Goal: Transaction & Acquisition: Purchase product/service

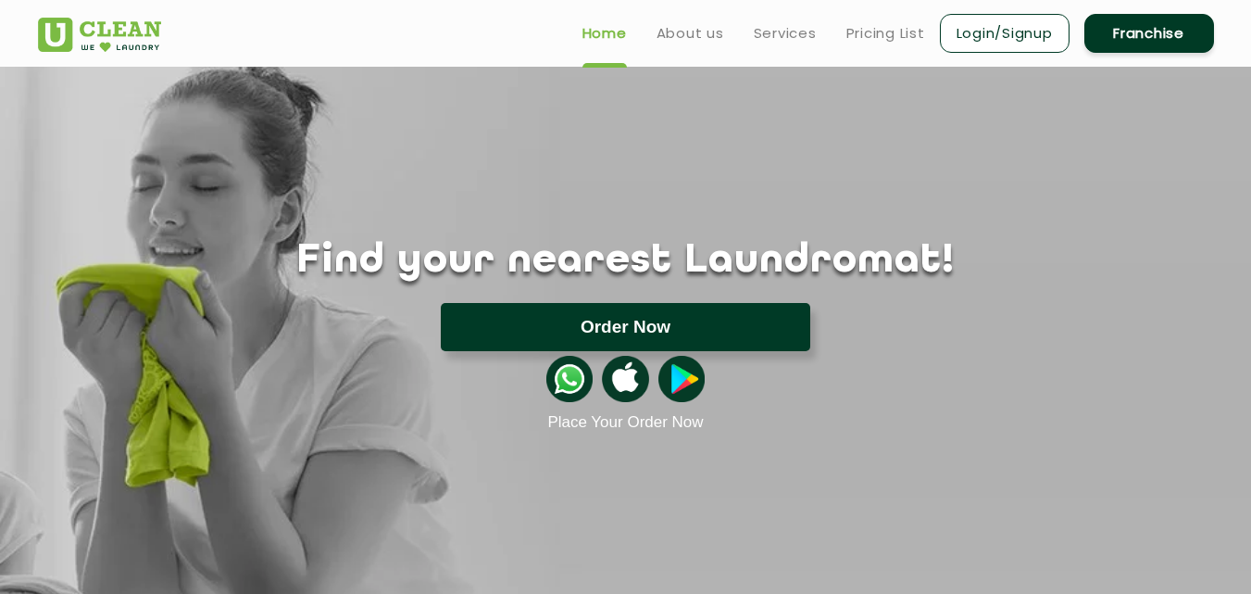
click at [617, 313] on button "Order Now" at bounding box center [625, 327] width 369 height 48
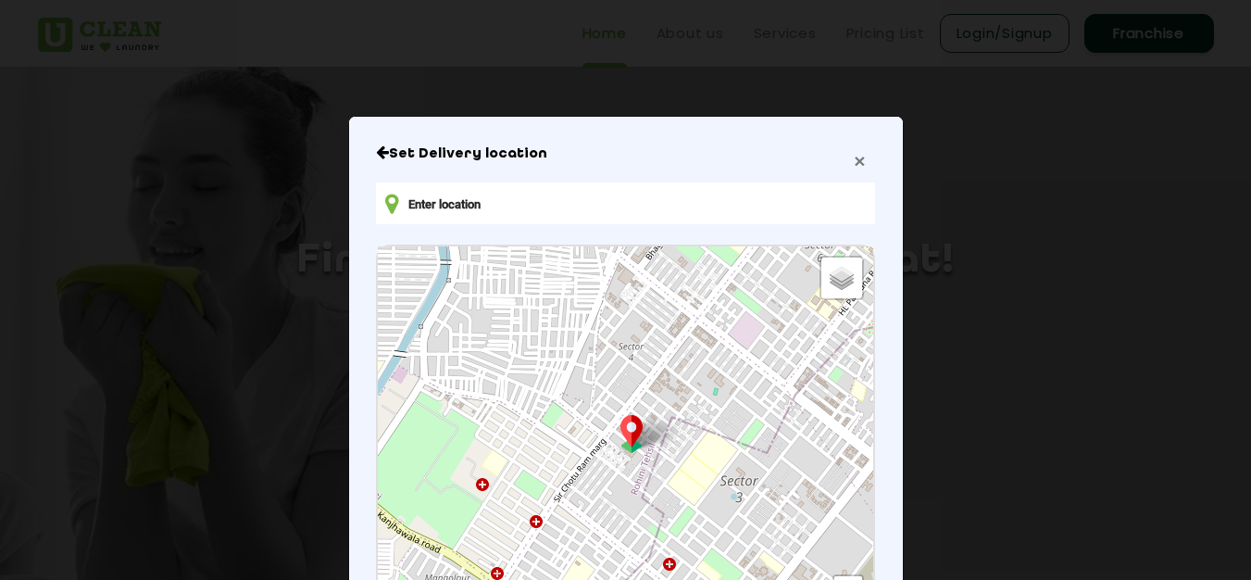
click at [854, 162] on span "×" at bounding box center [859, 160] width 11 height 21
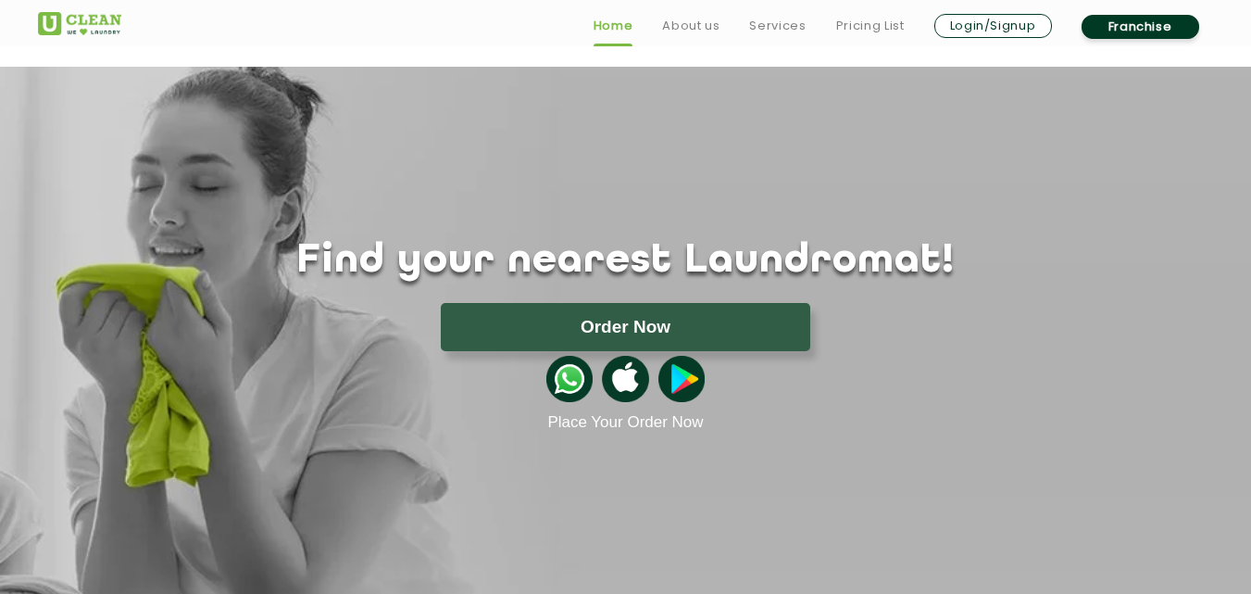
scroll to position [93, 0]
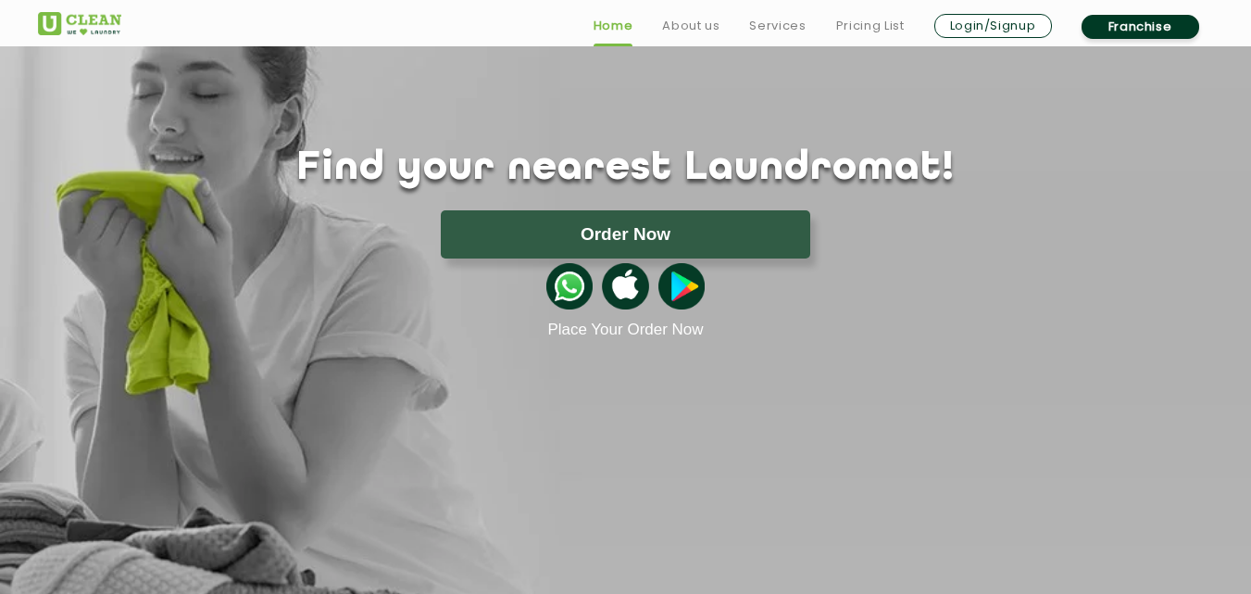
click at [900, 23] on link "Login/Signup" at bounding box center [993, 26] width 118 height 24
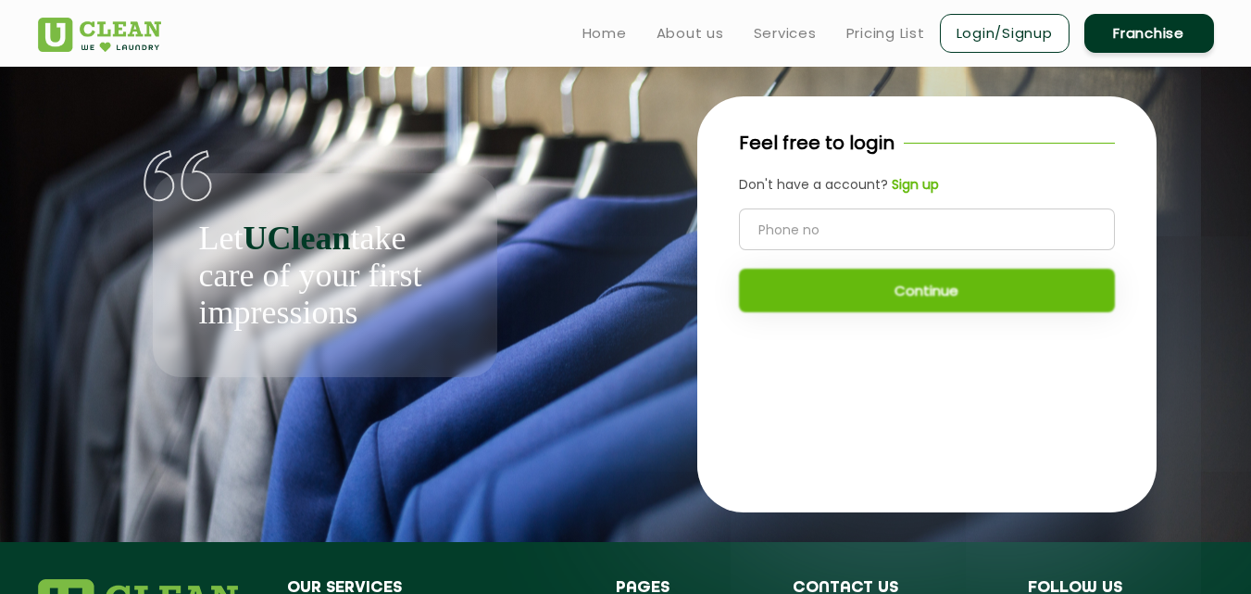
click at [900, 214] on input "tel" at bounding box center [927, 229] width 376 height 42
type input "8340071619"
click at [900, 281] on button "Continue" at bounding box center [927, 291] width 376 height 44
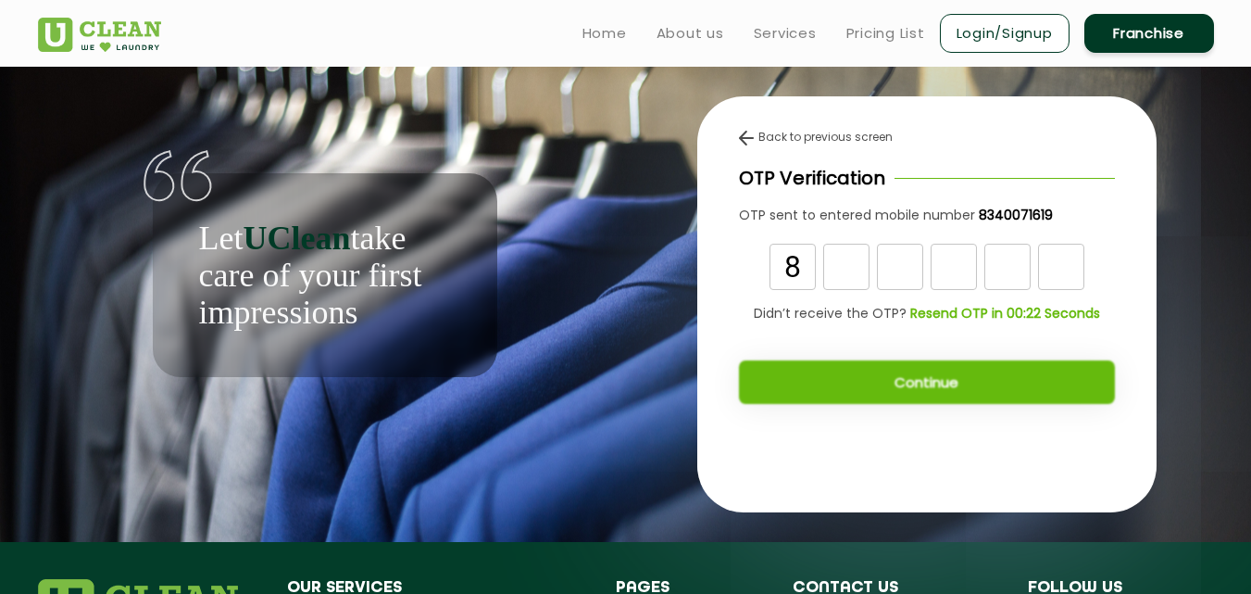
type input "8"
type input "1"
type input "4"
type input "6"
type input "1"
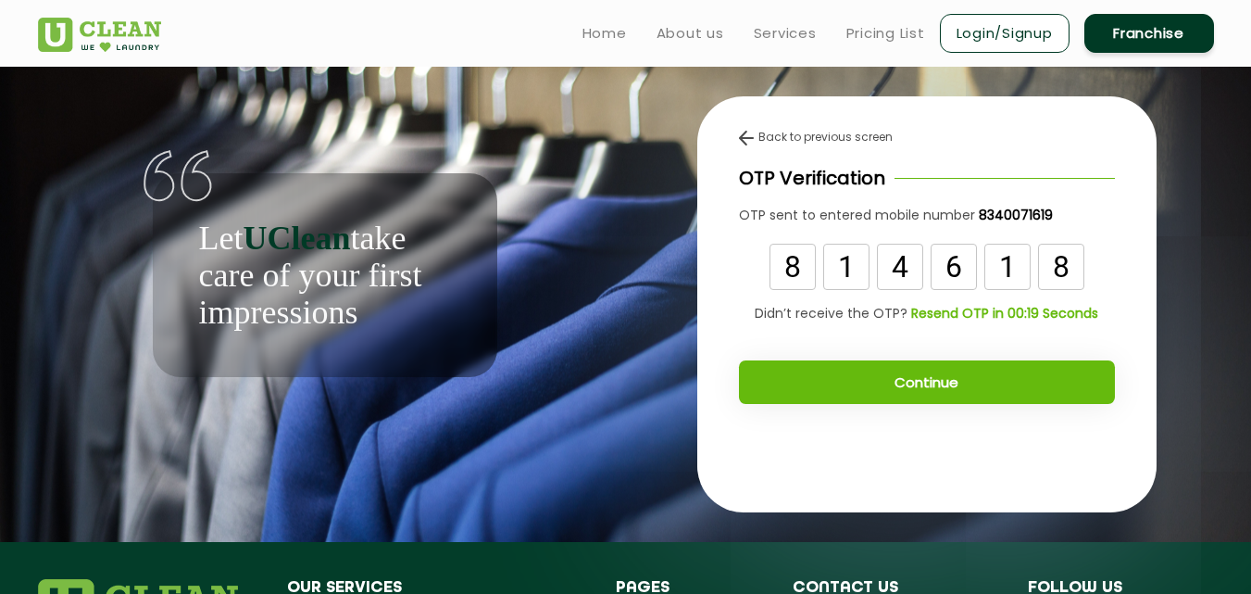
type input "8"
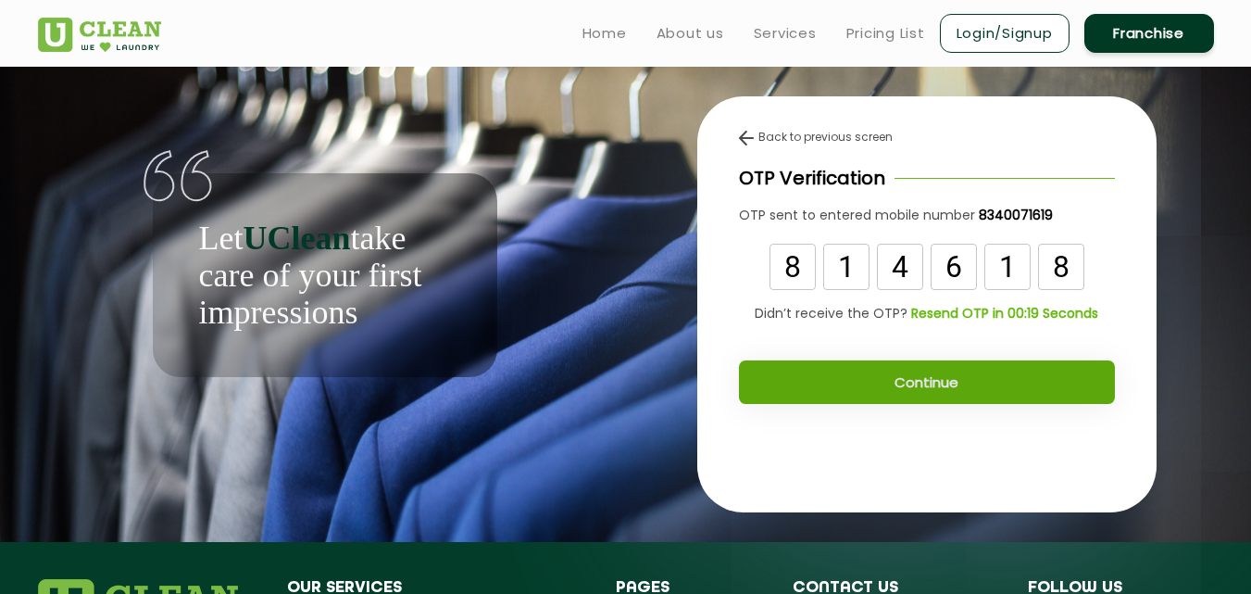
click at [900, 392] on button "Continue" at bounding box center [927, 382] width 376 height 44
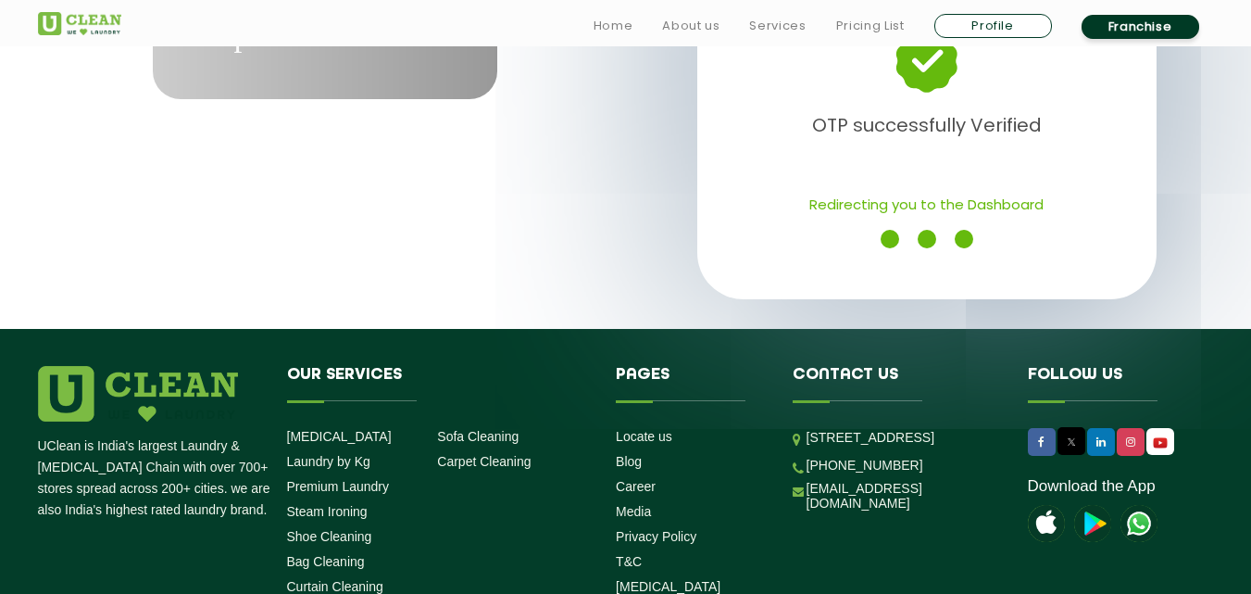
scroll to position [370, 0]
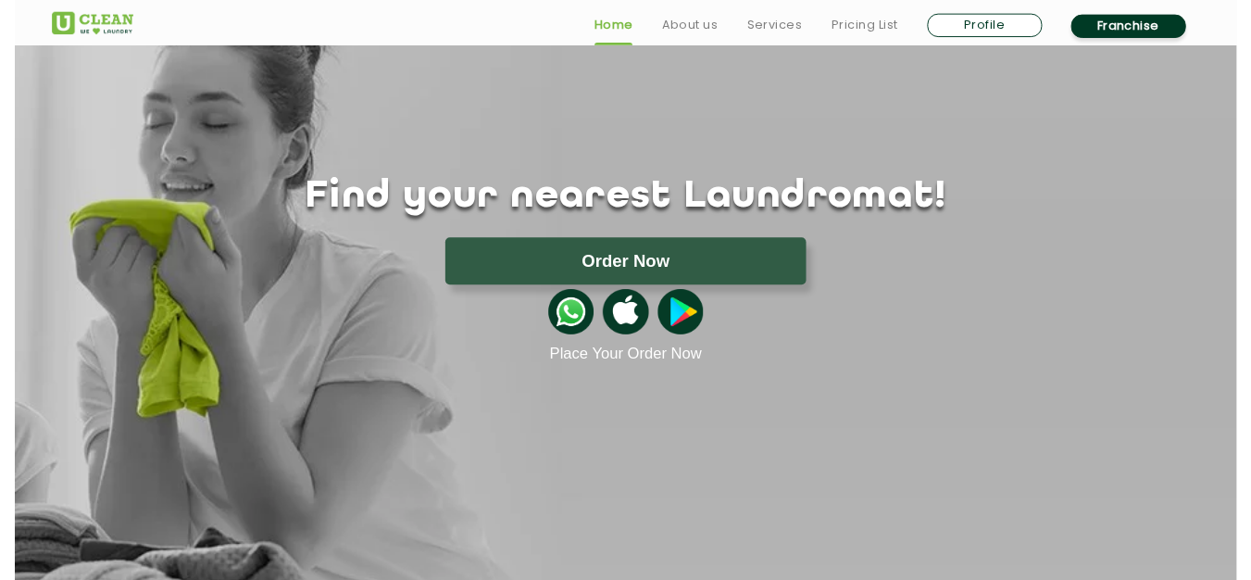
scroll to position [185, 0]
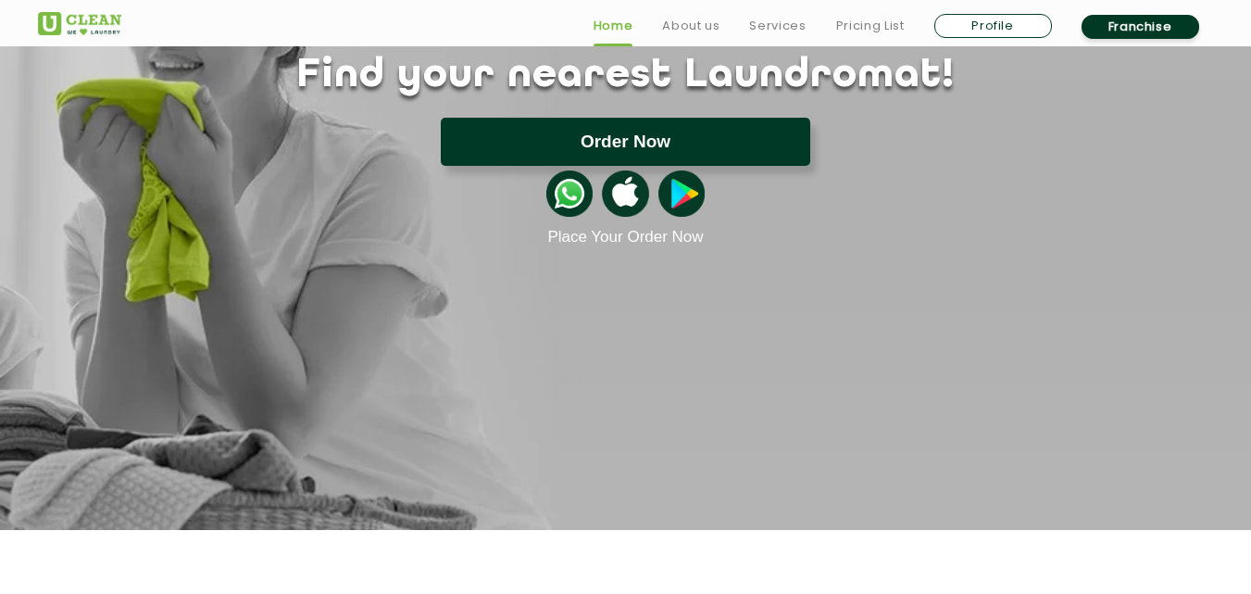
click at [657, 137] on button "Order Now" at bounding box center [625, 142] width 369 height 48
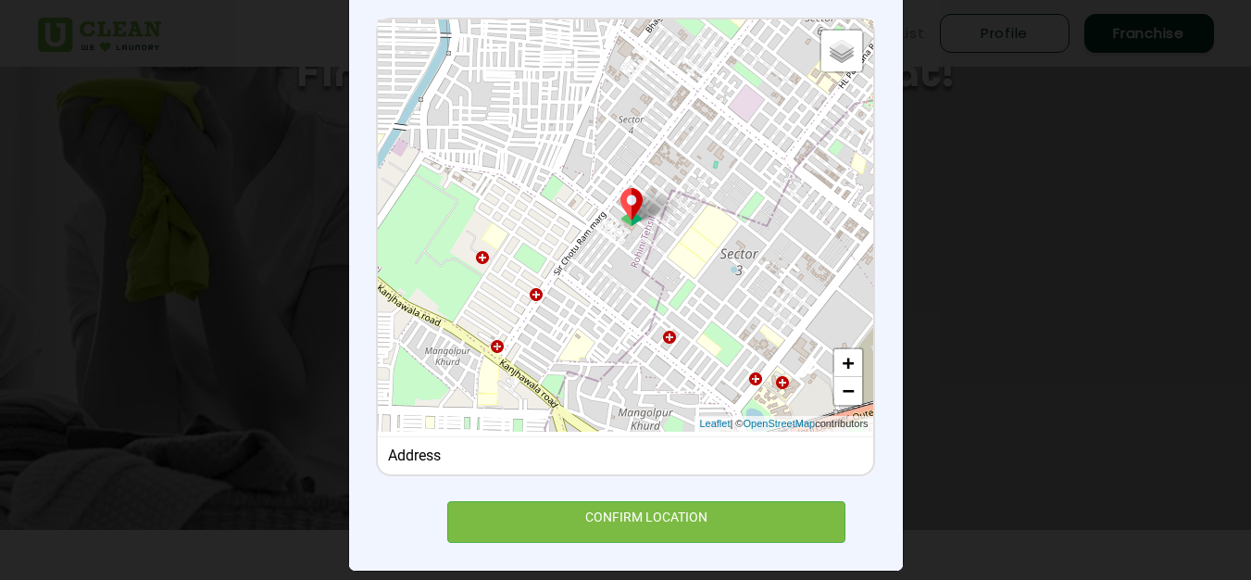
scroll to position [247, 0]
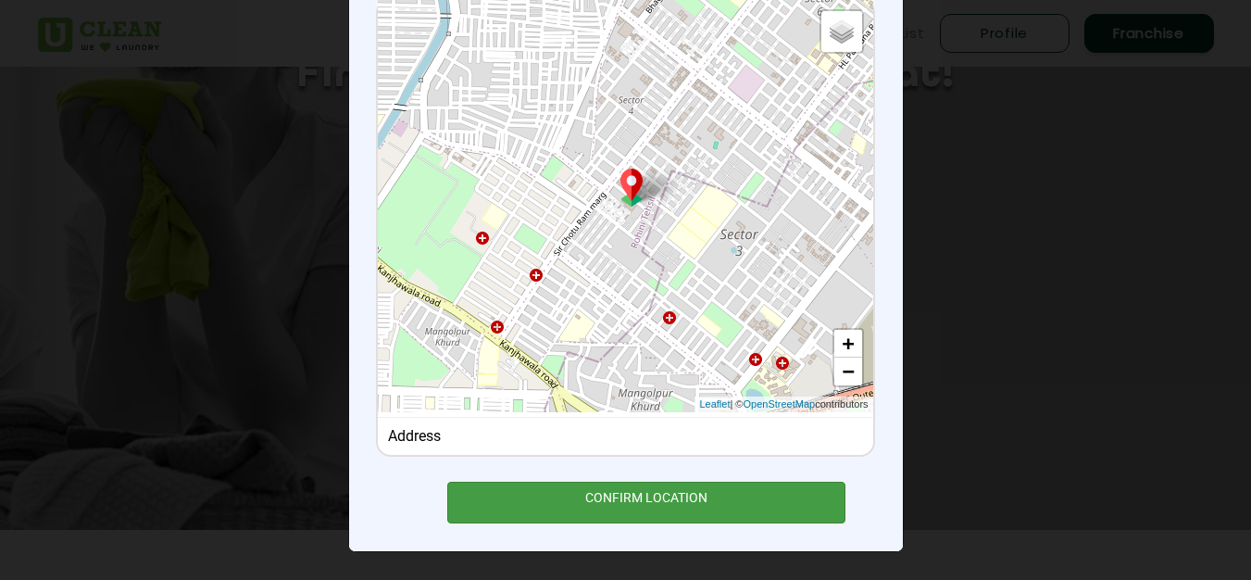
click at [632, 493] on div "CONFIRM LOCATION" at bounding box center [646, 503] width 399 height 42
click at [603, 495] on div "CONFIRM LOCATION" at bounding box center [646, 503] width 399 height 42
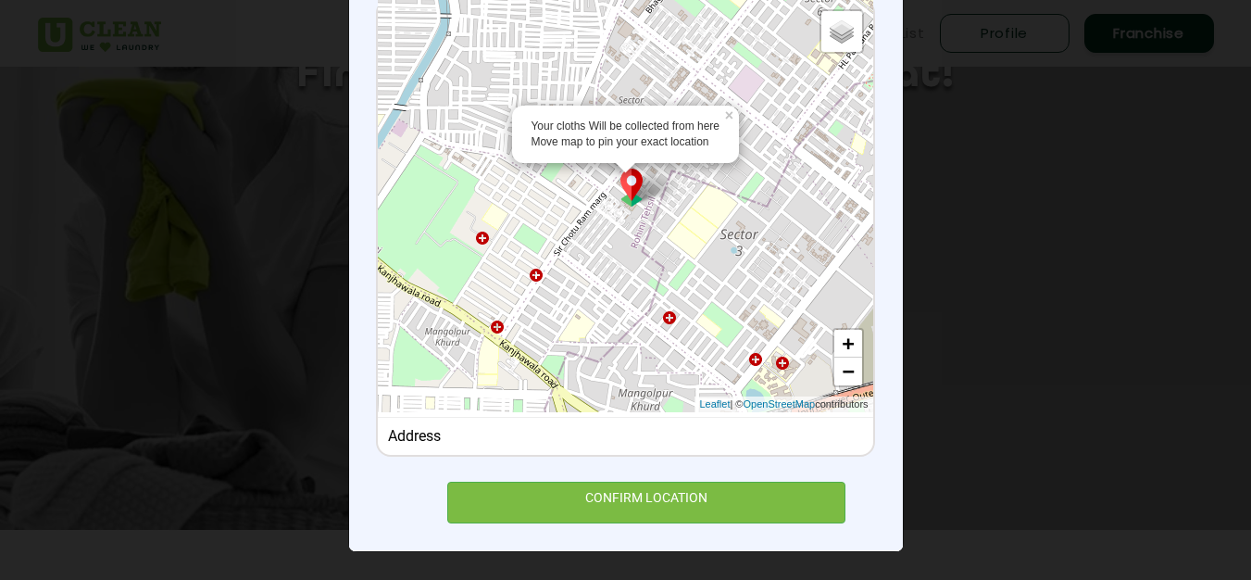
click at [626, 187] on img at bounding box center [631, 188] width 35 height 38
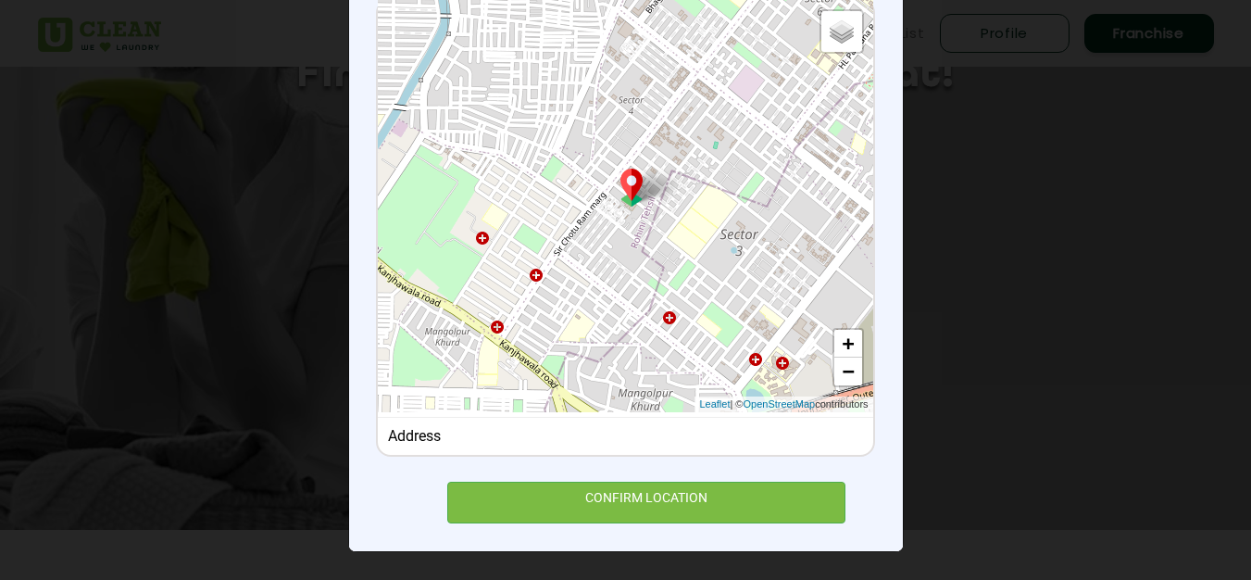
click at [632, 427] on div "Address" at bounding box center [625, 436] width 475 height 18
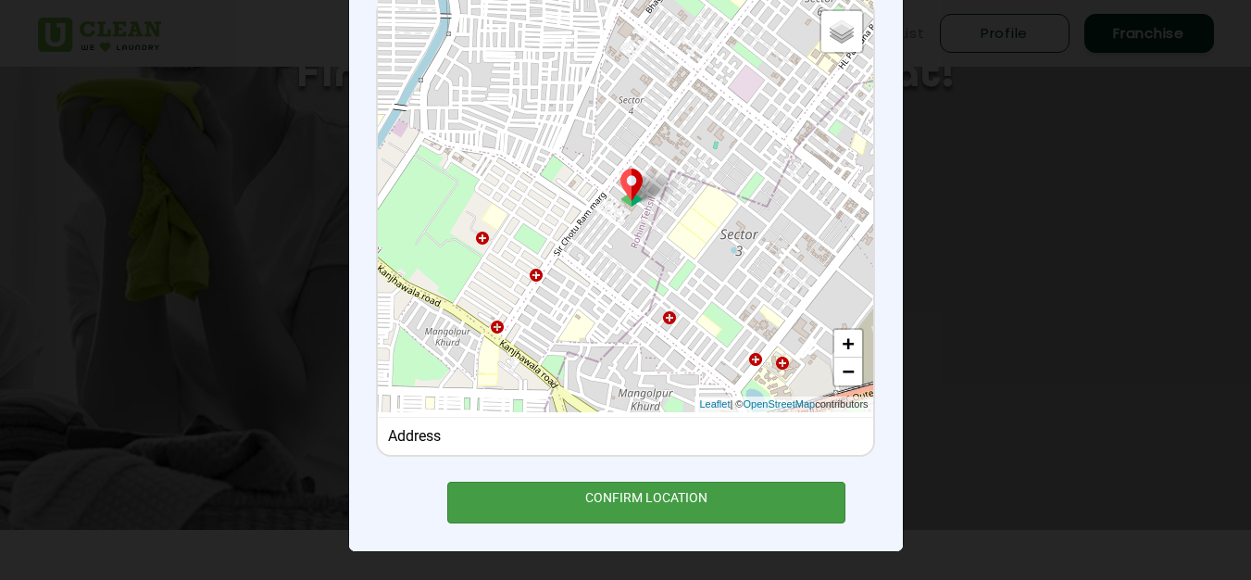
click at [644, 495] on div "CONFIRM LOCATION" at bounding box center [646, 503] width 399 height 42
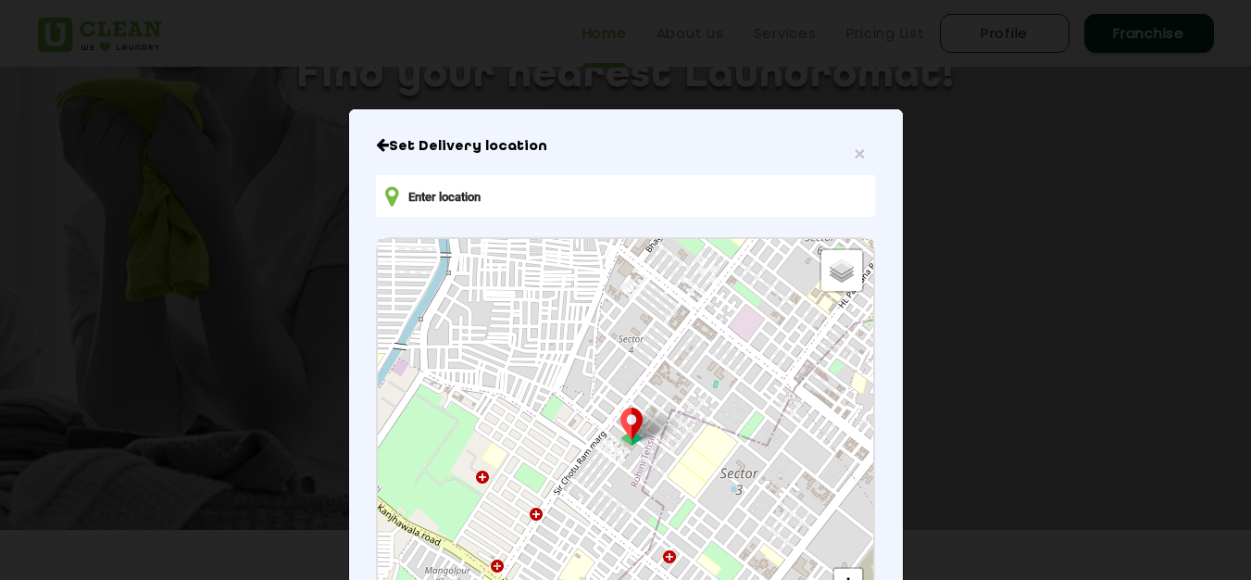
scroll to position [0, 0]
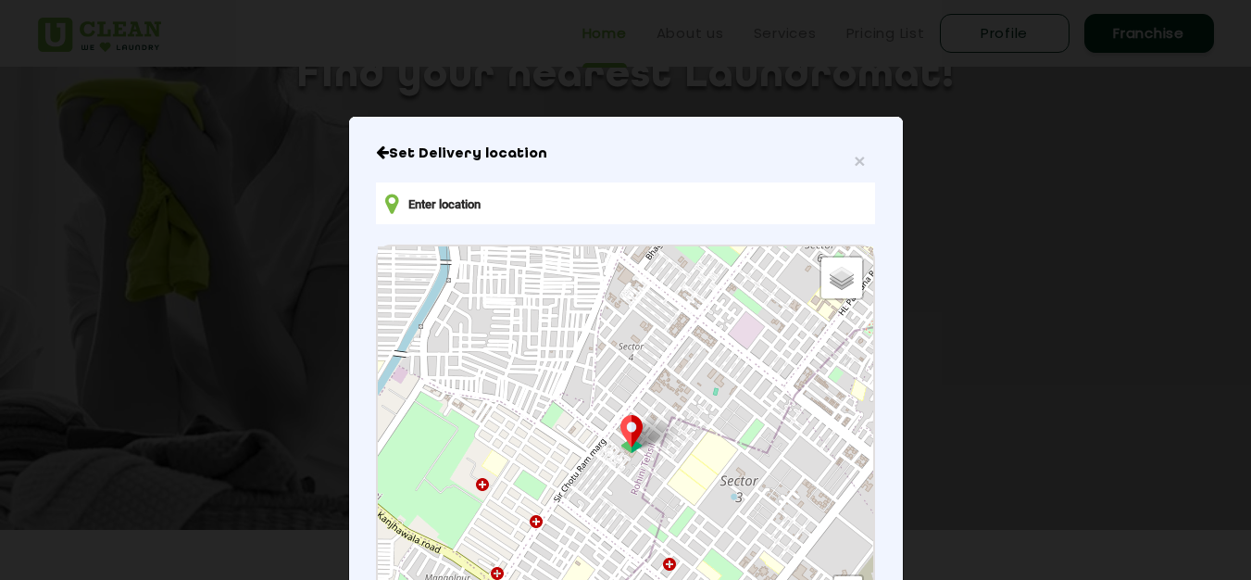
click at [565, 211] on input "text" at bounding box center [625, 203] width 498 height 42
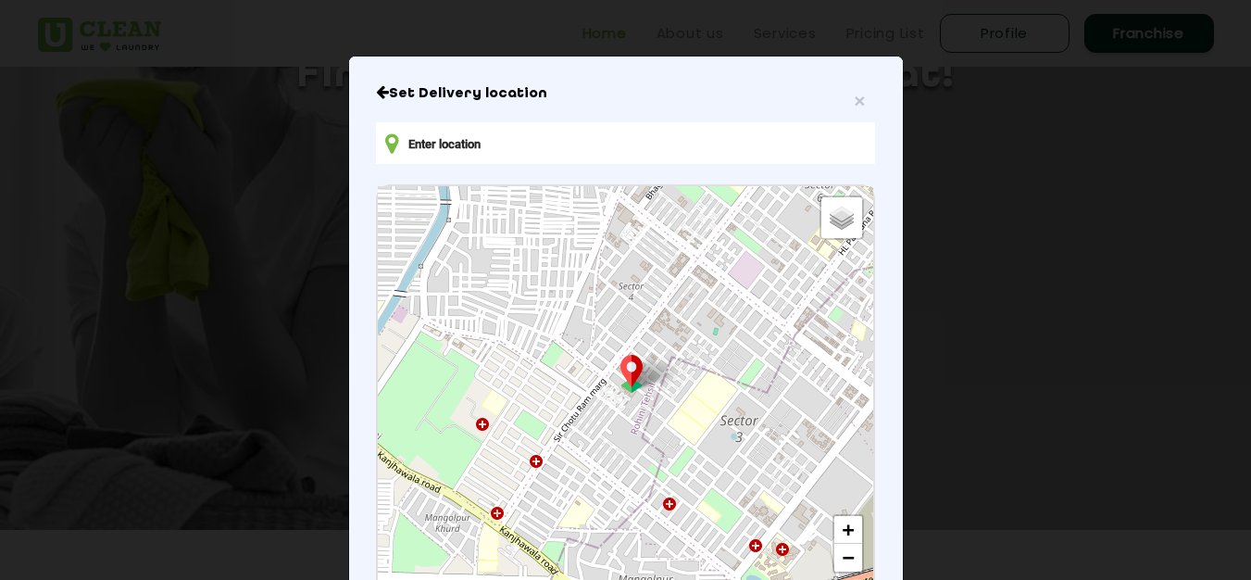
scroll to position [93, 0]
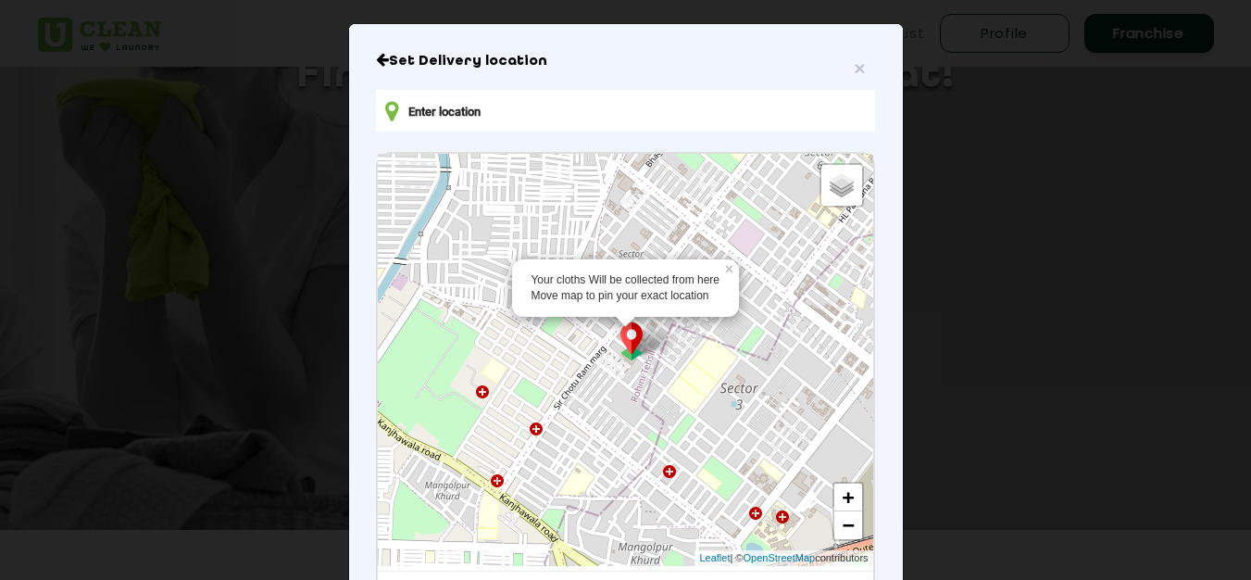
click at [620, 355] on img at bounding box center [631, 341] width 35 height 38
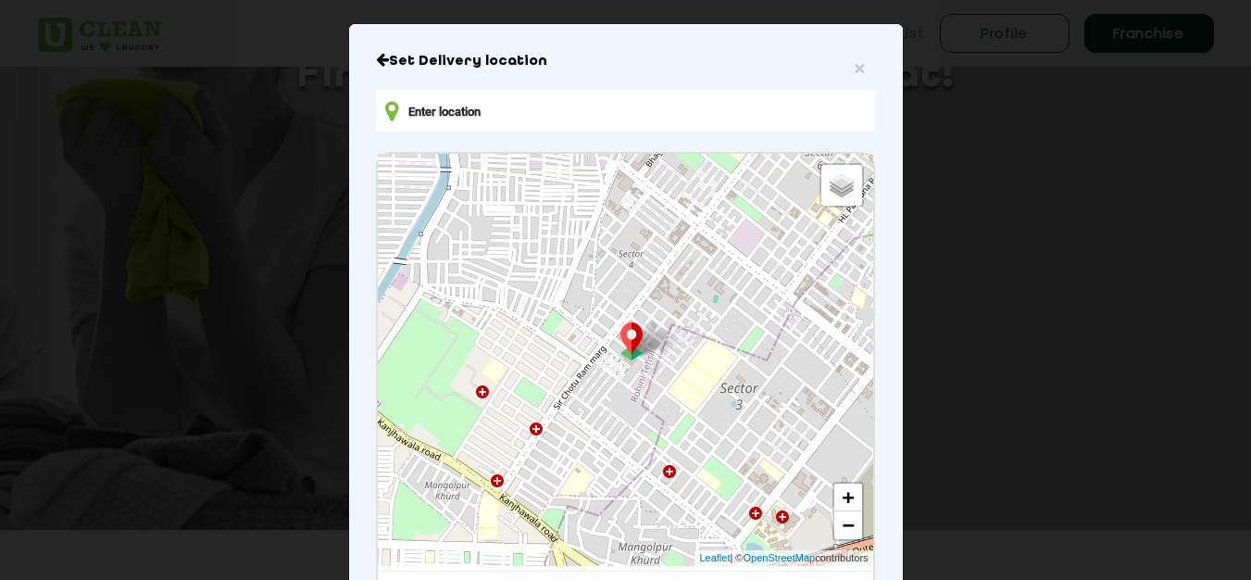
click at [631, 367] on div "Default Satellite + − Leaflet | © OpenStreetMap contributors" at bounding box center [625, 360] width 494 height 412
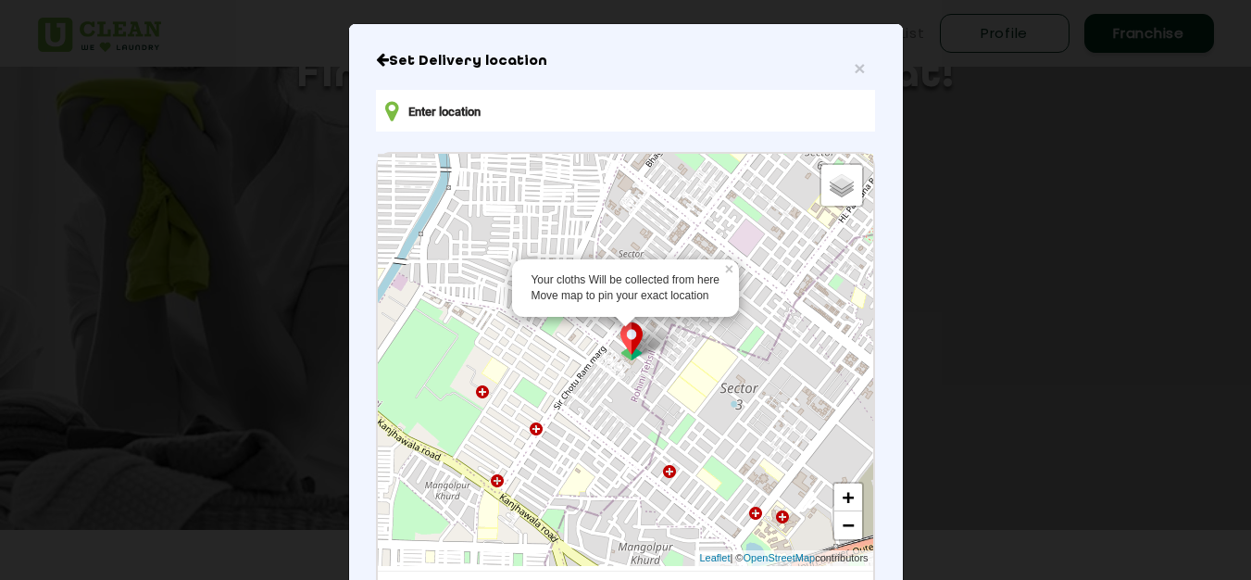
click at [626, 339] on img at bounding box center [631, 341] width 35 height 38
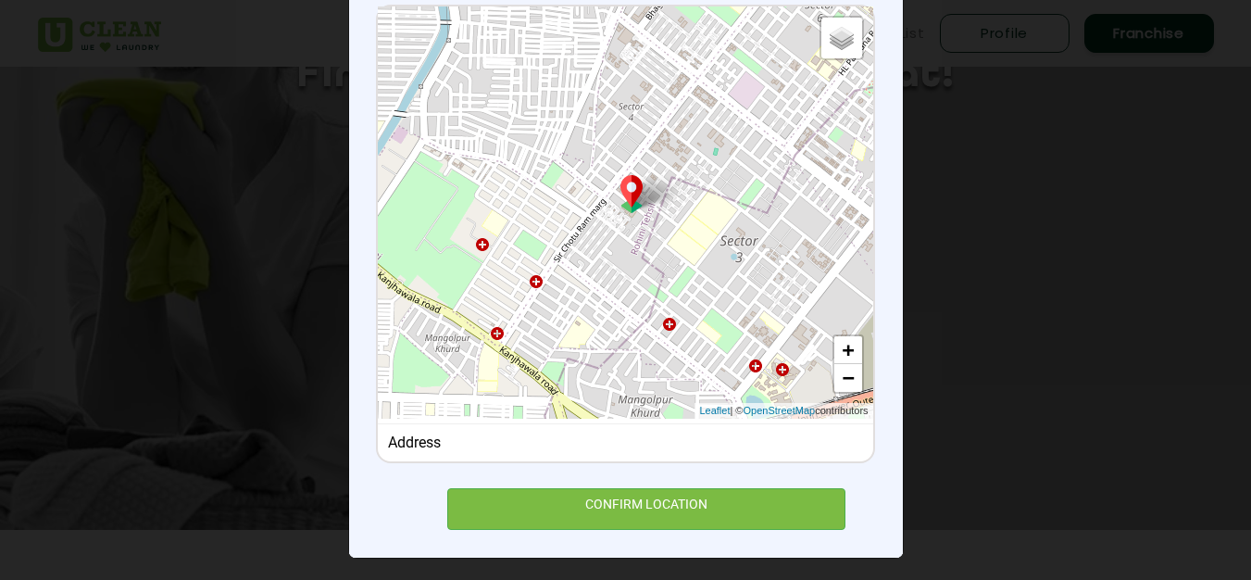
scroll to position [247, 0]
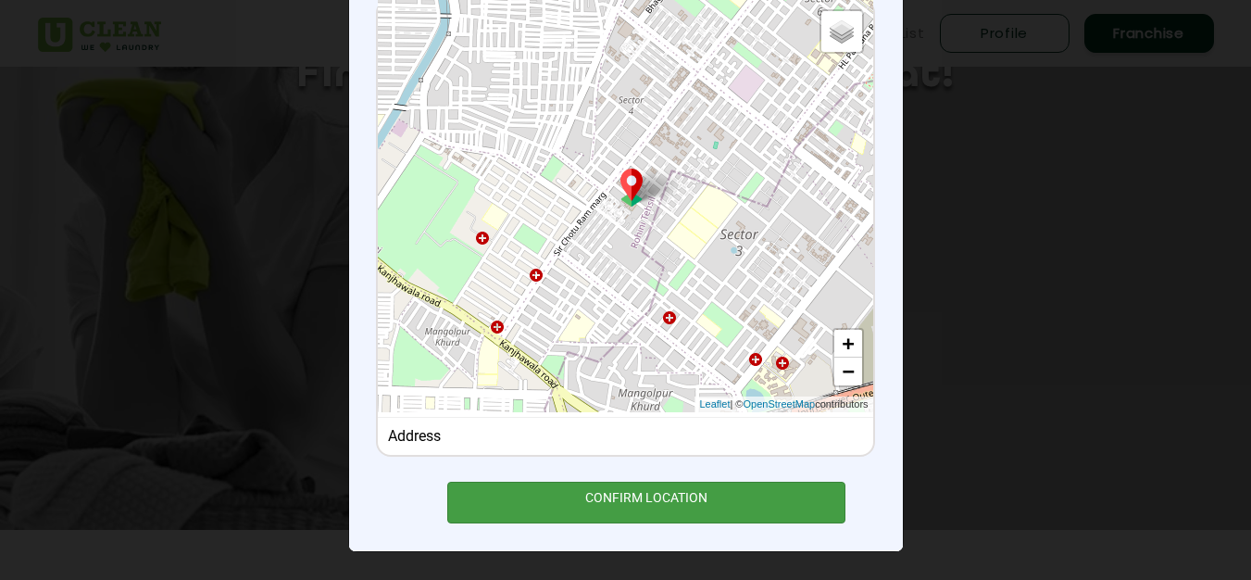
click at [631, 503] on div "CONFIRM LOCATION" at bounding box center [646, 503] width 399 height 42
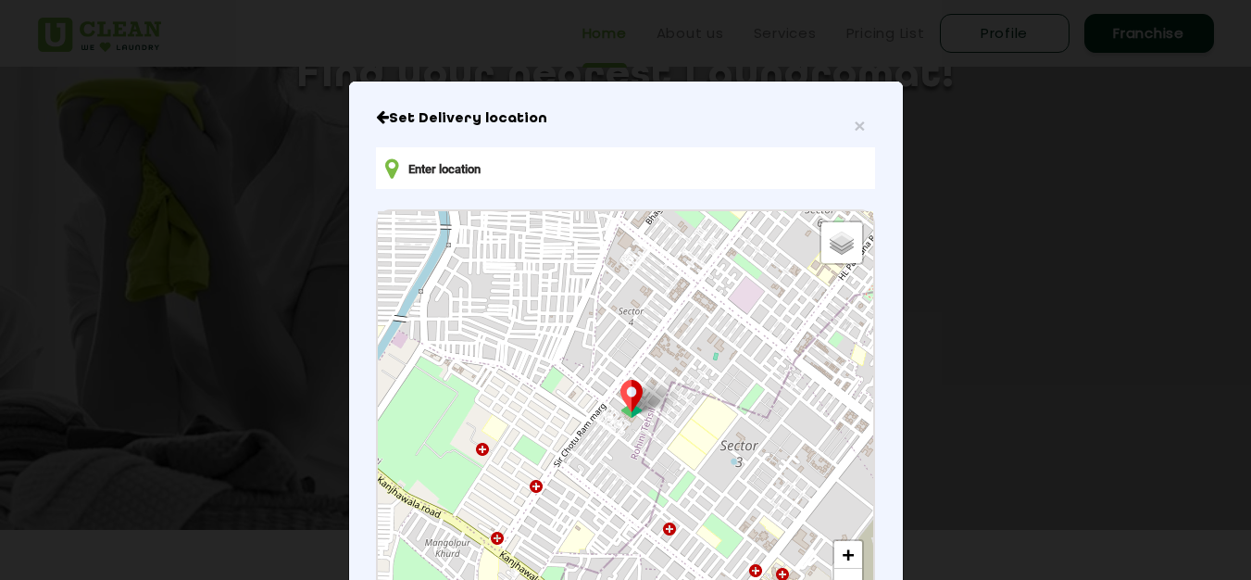
scroll to position [93, 0]
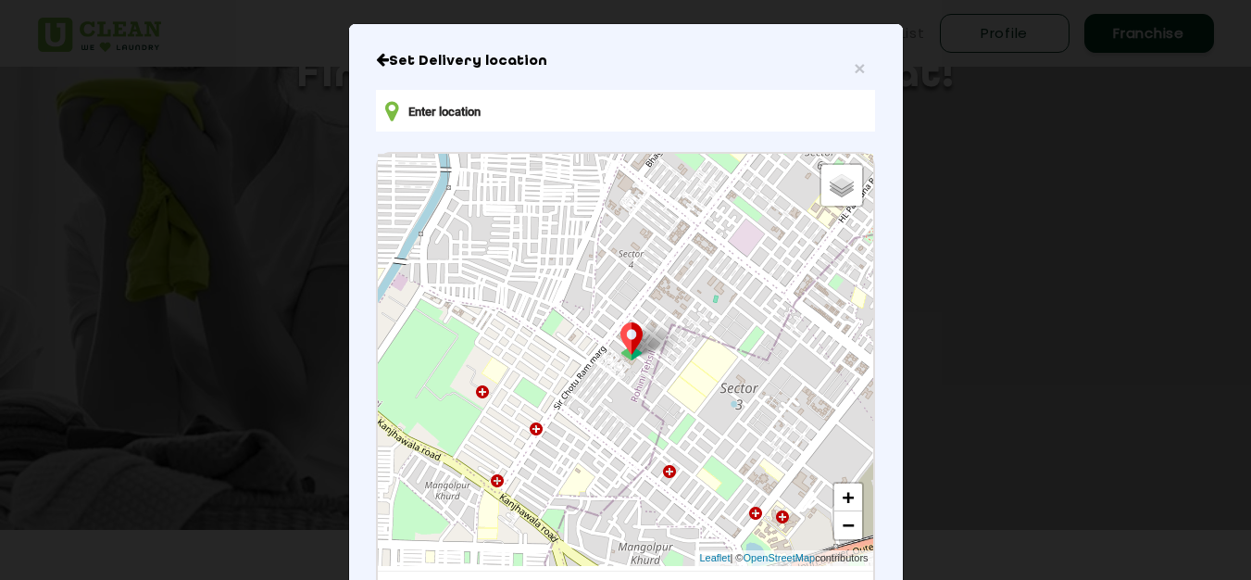
click at [645, 107] on input "text" at bounding box center [625, 111] width 498 height 42
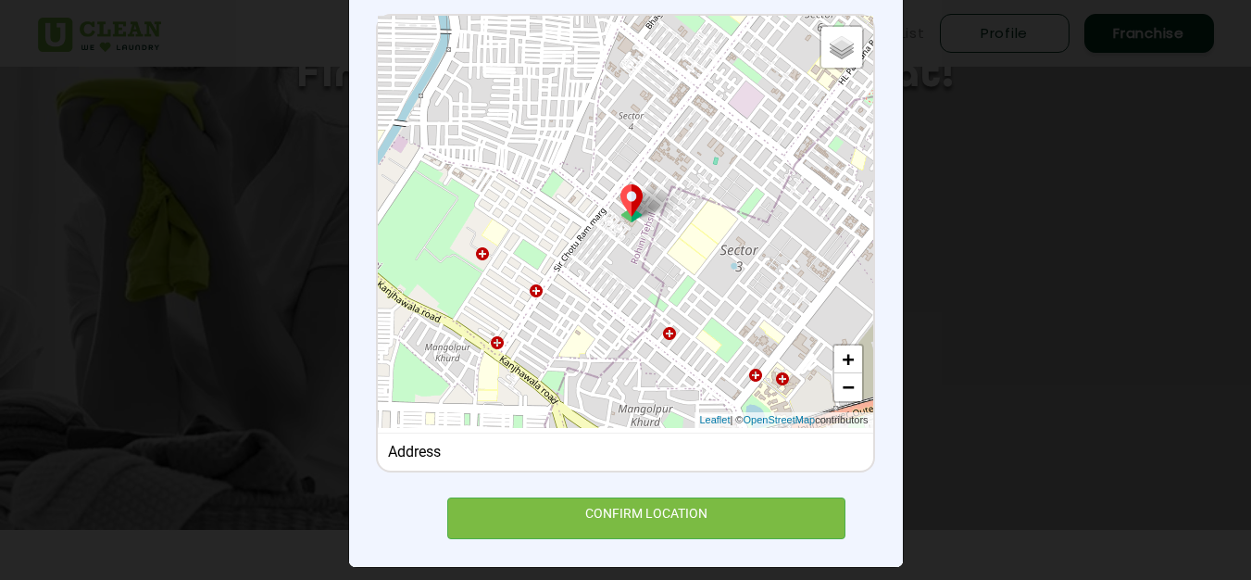
scroll to position [247, 0]
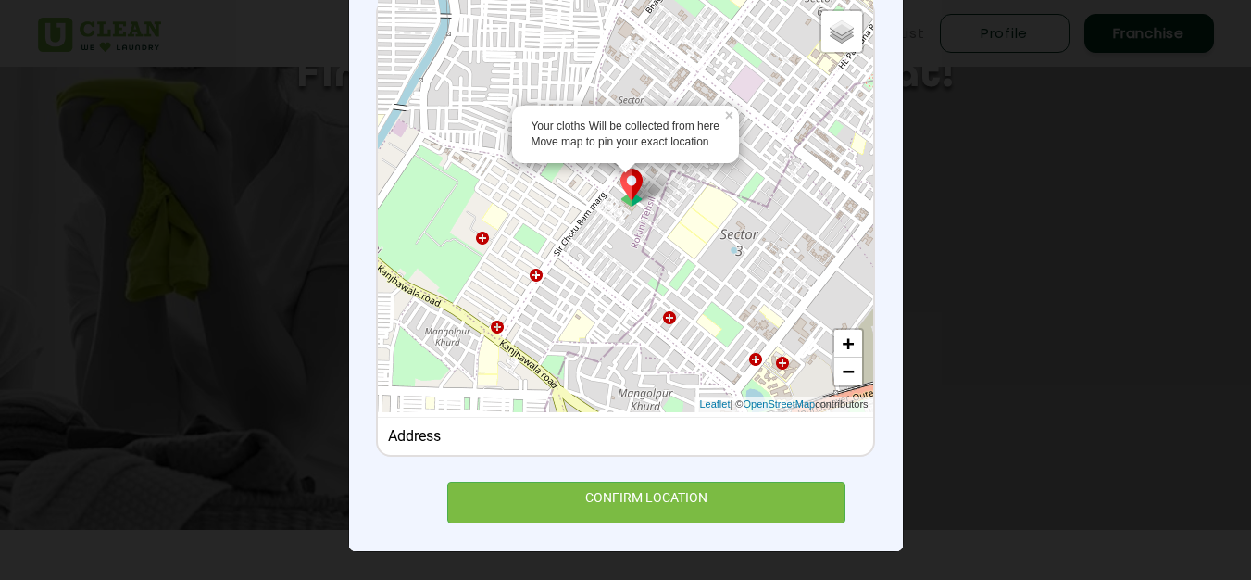
click at [528, 442] on div "Address" at bounding box center [625, 436] width 475 height 18
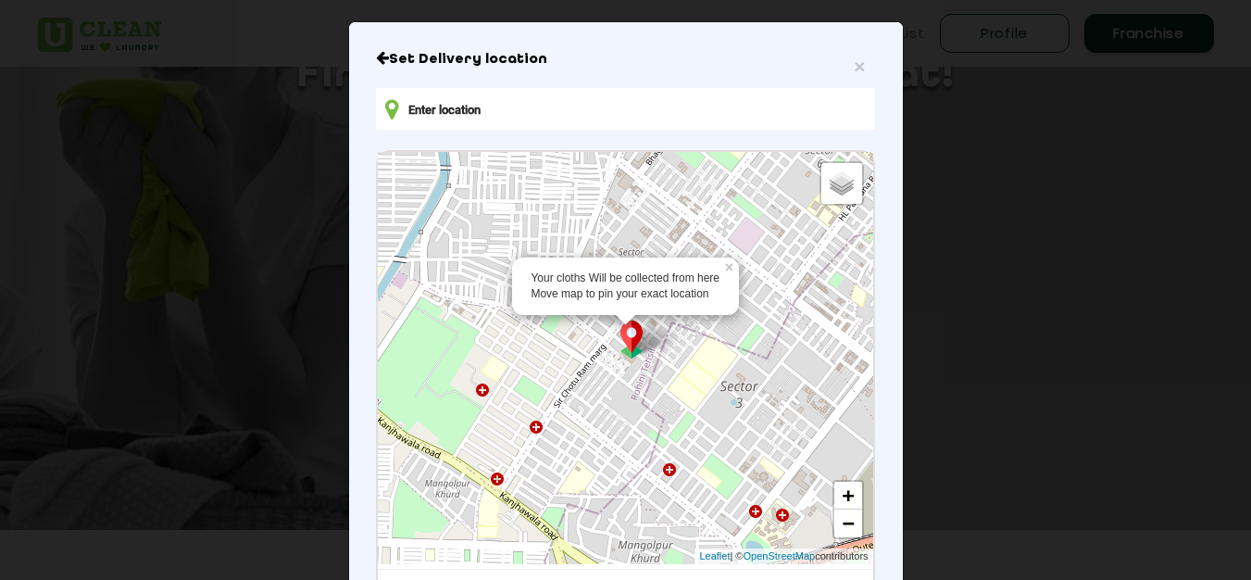
scroll to position [62, 0]
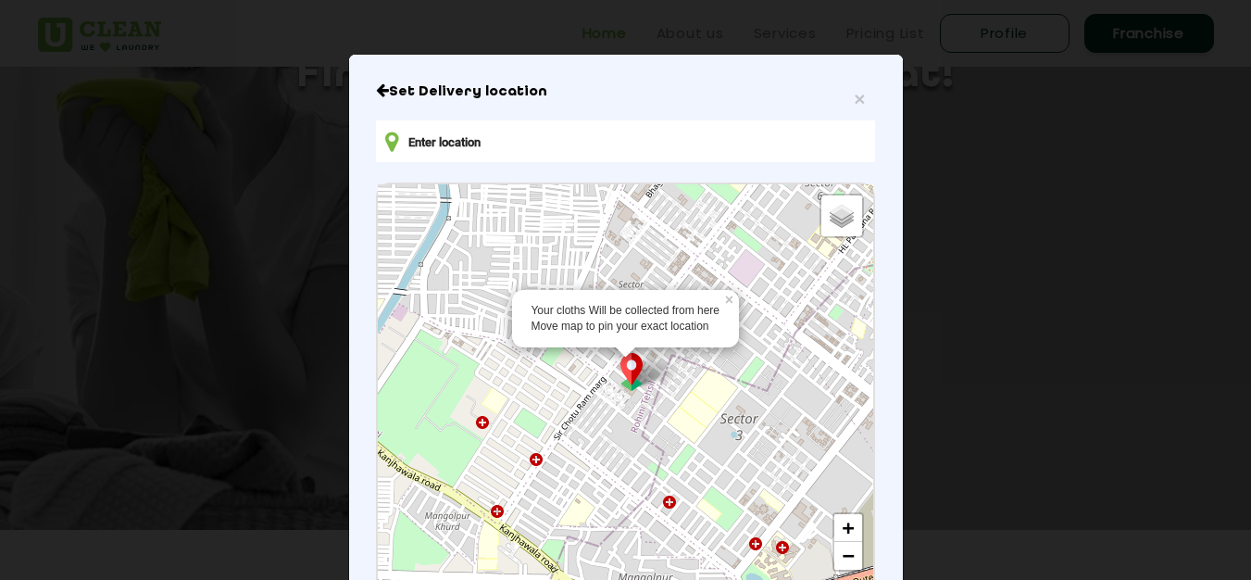
click at [494, 146] on input "text" at bounding box center [625, 141] width 498 height 42
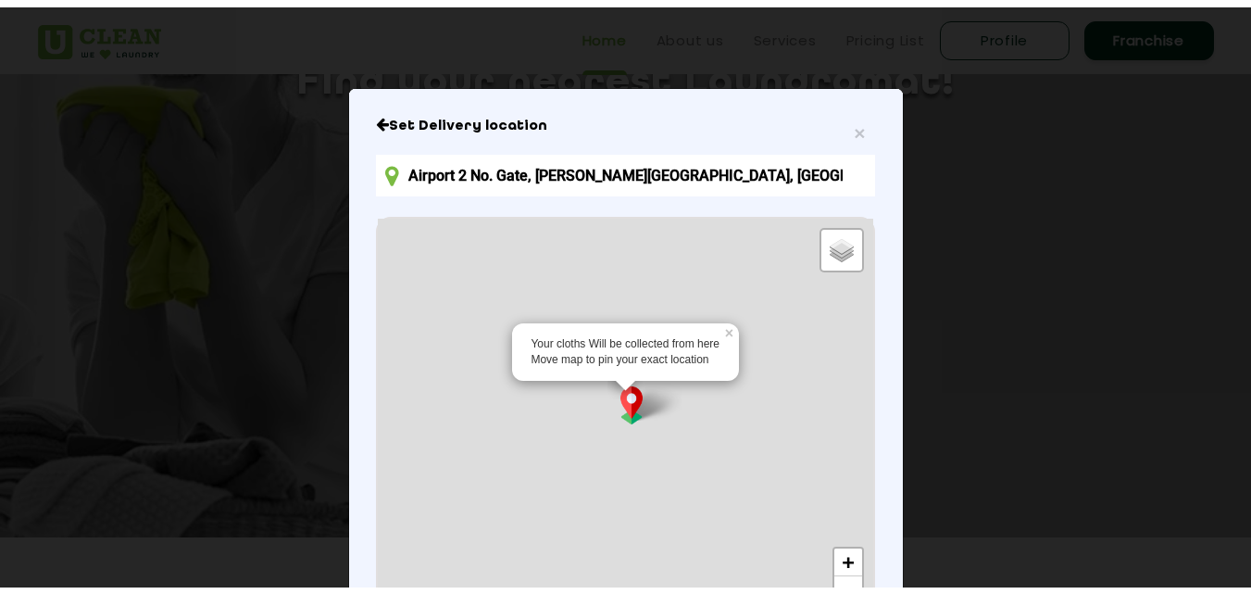
scroll to position [0, 0]
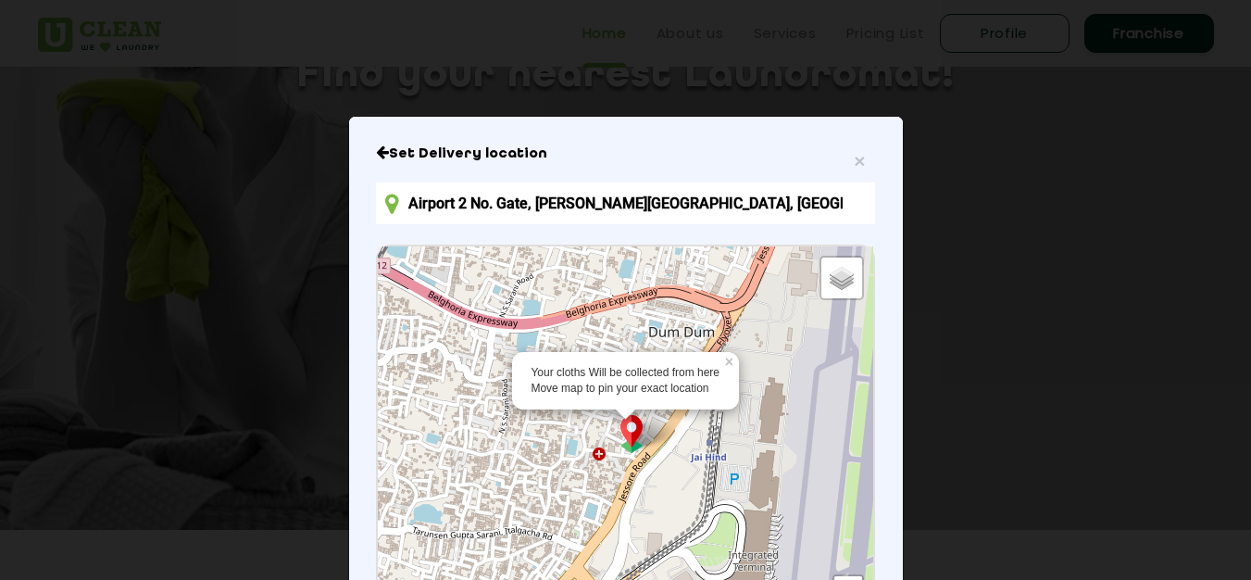
click at [460, 201] on input "Airport 2 No. Gate, [PERSON_NAME][GEOGRAPHIC_DATA], [GEOGRAPHIC_DATA], [GEOGRAP…" at bounding box center [625, 203] width 498 height 42
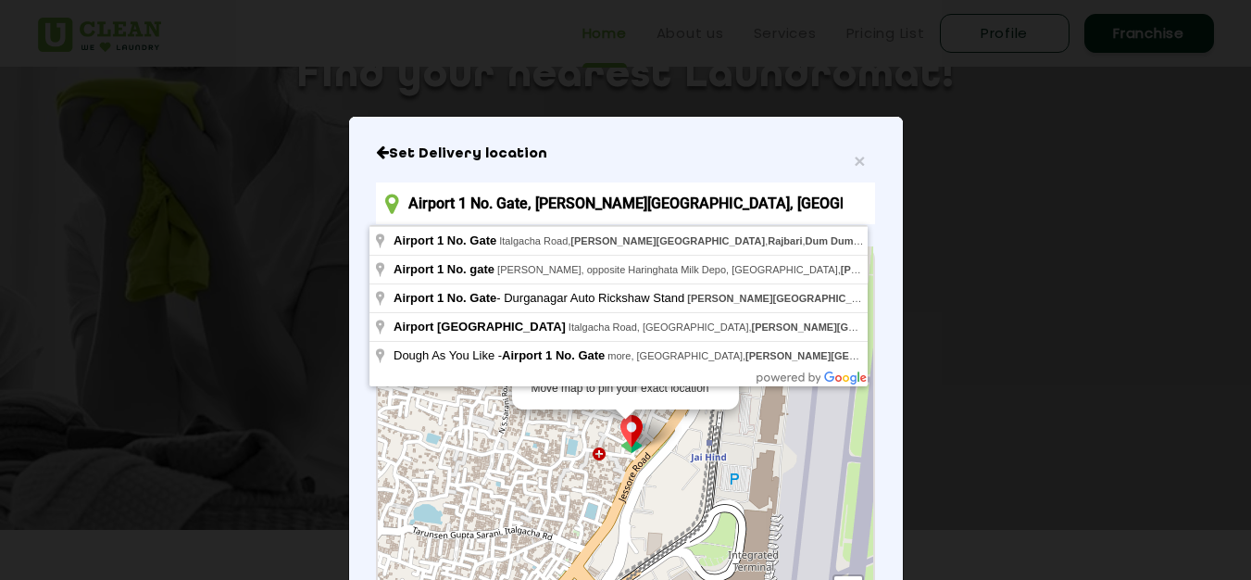
type input "Airport 1 No. Gate, [PERSON_NAME][GEOGRAPHIC_DATA], [GEOGRAPHIC_DATA], [GEOGRAP…"
click at [262, 389] on div "× Set Delivery location Airport 1 No. Gate, [PERSON_NAME][GEOGRAPHIC_DATA], [GE…" at bounding box center [625, 290] width 1251 height 580
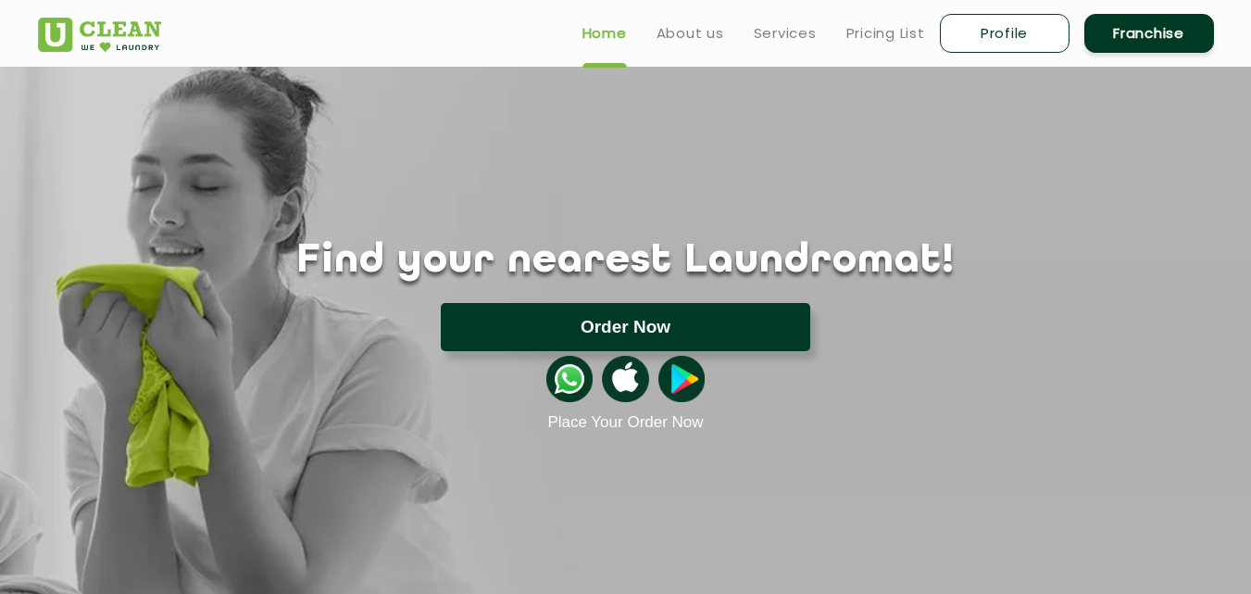
click at [637, 315] on button "Order Now" at bounding box center [625, 327] width 369 height 48
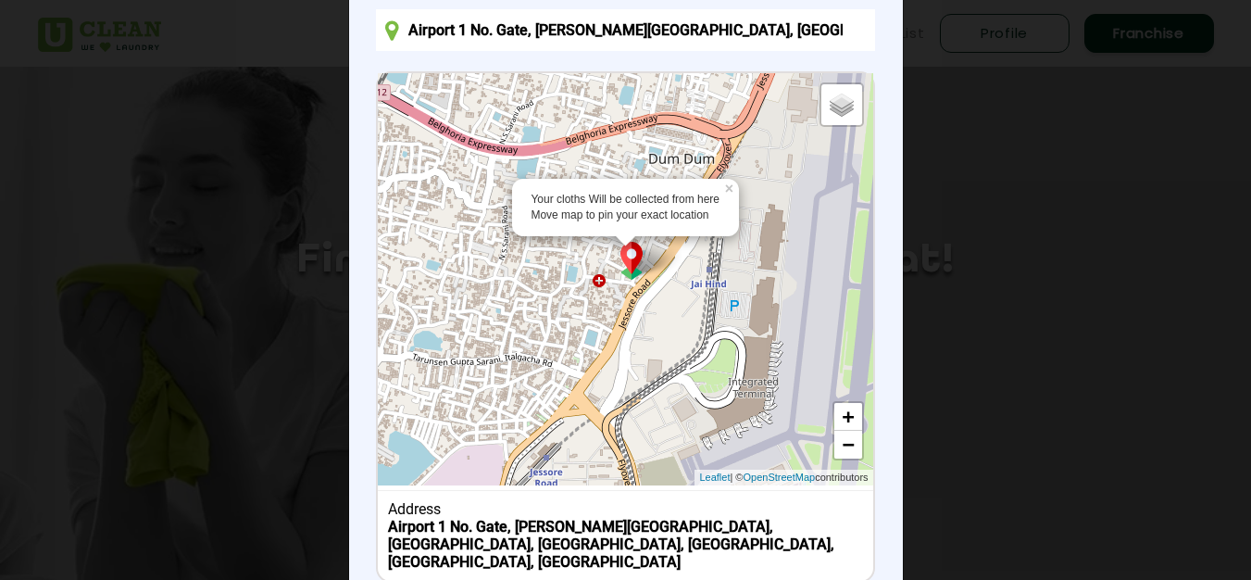
scroll to position [278, 0]
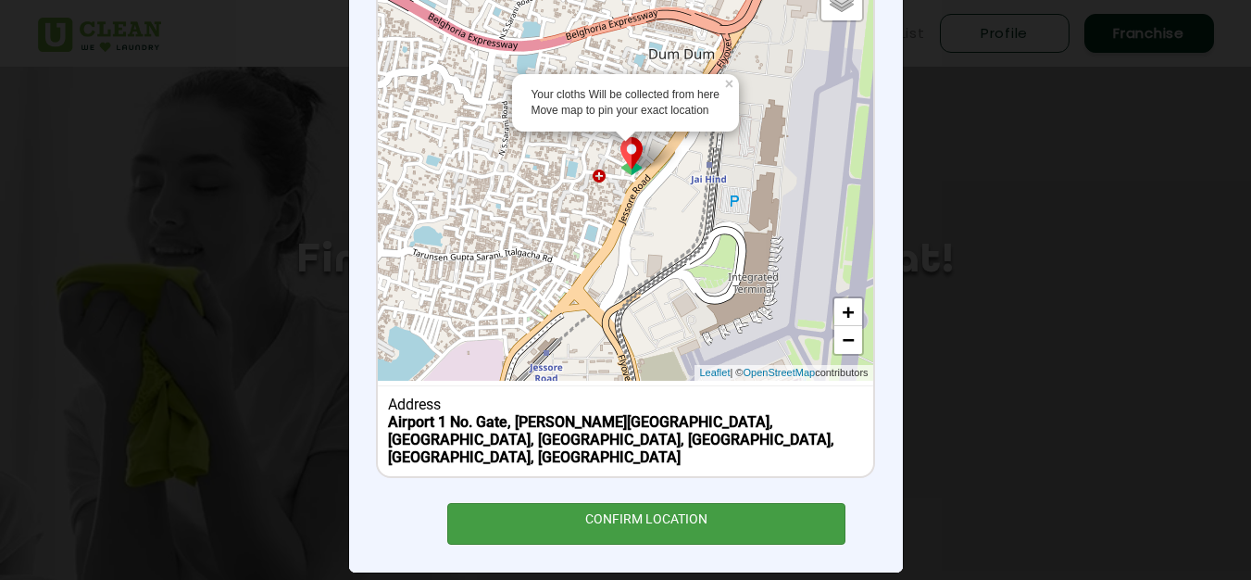
click at [632, 515] on div "CONFIRM LOCATION" at bounding box center [646, 524] width 399 height 42
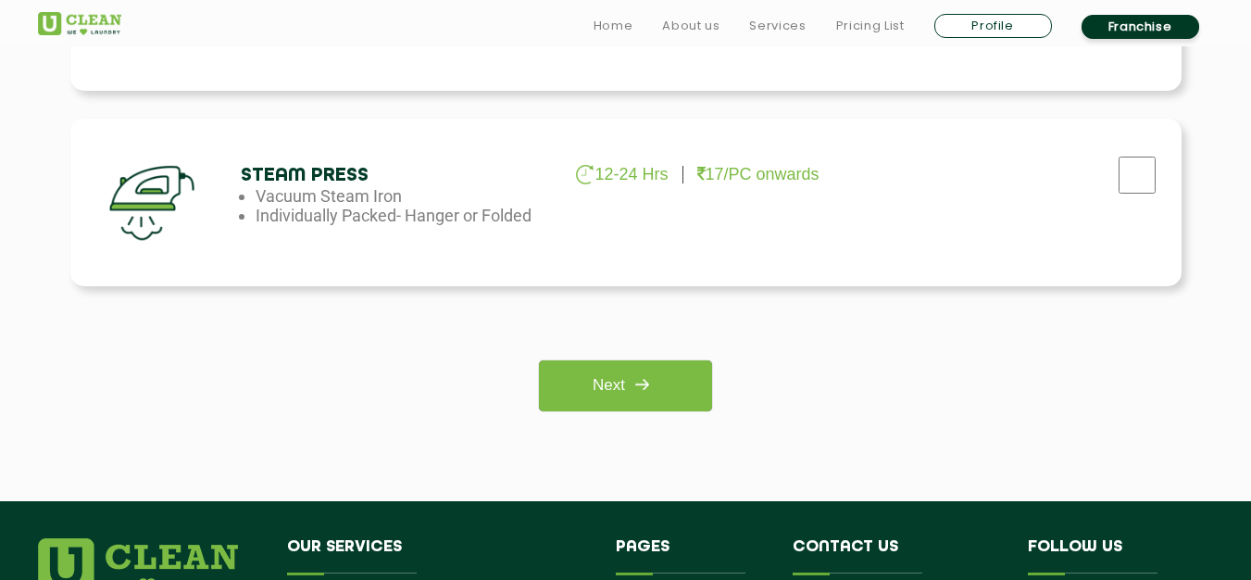
scroll to position [1389, 0]
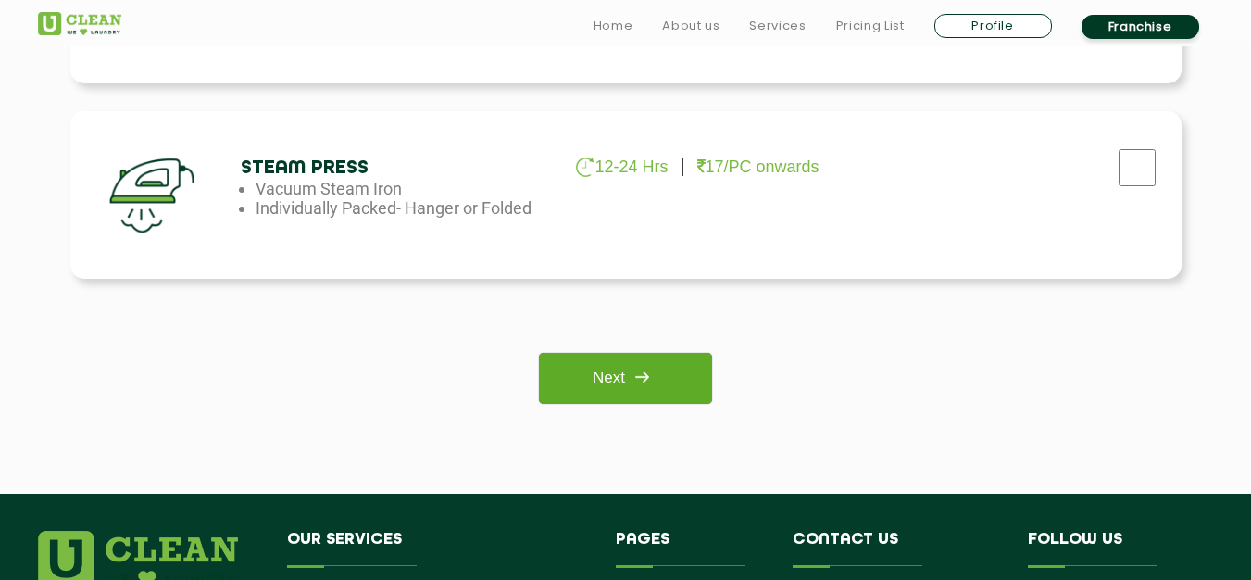
click at [649, 370] on img at bounding box center [641, 376] width 33 height 33
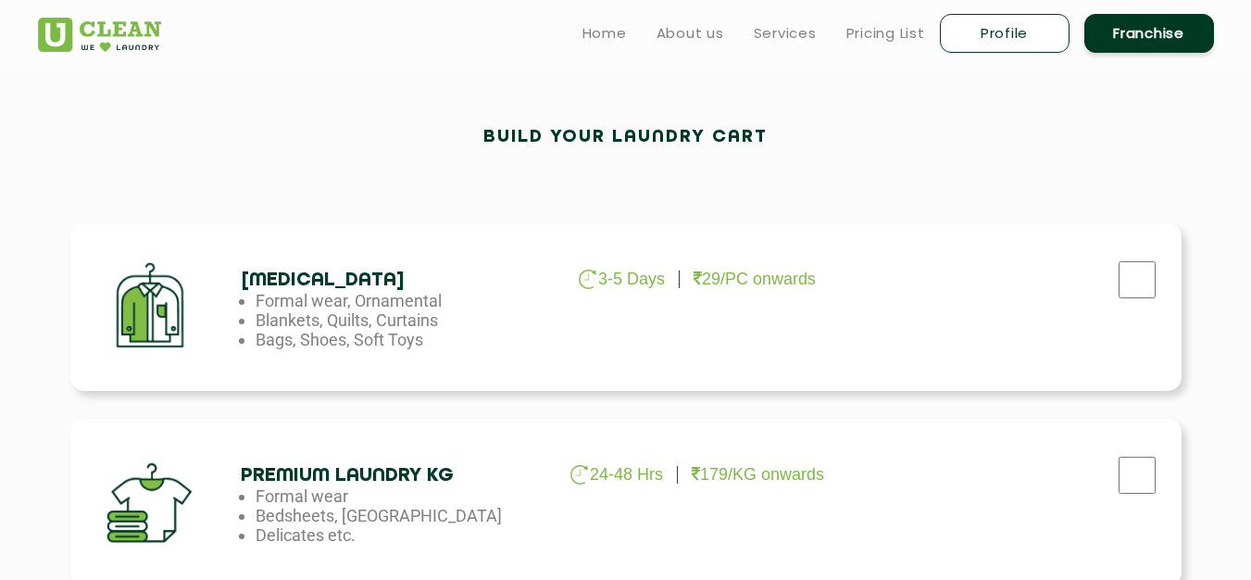
scroll to position [463, 0]
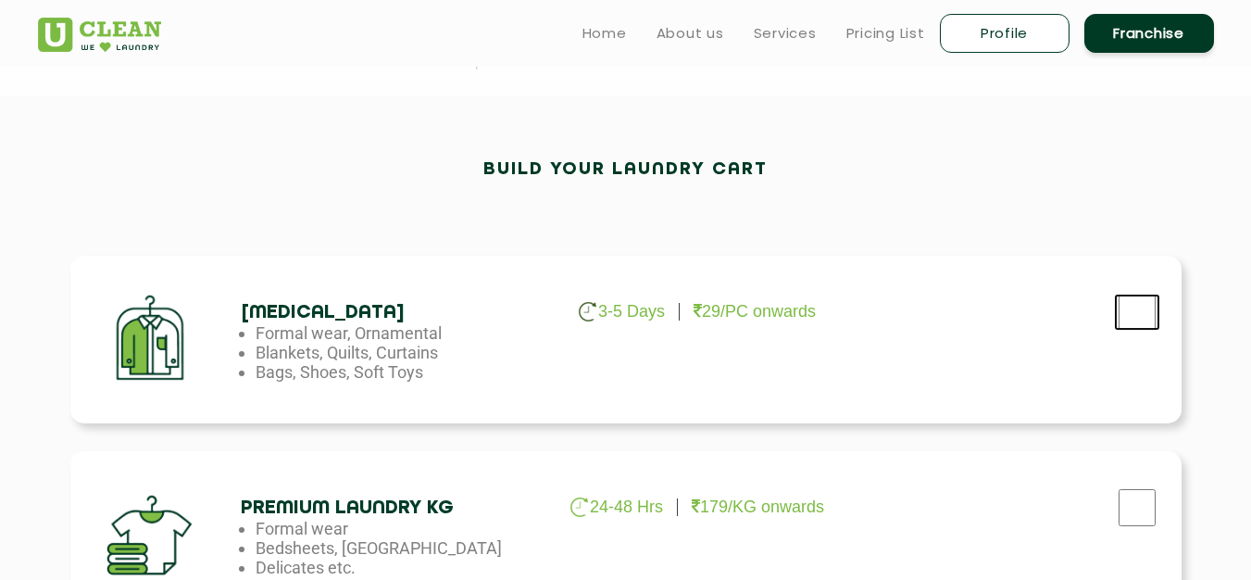
click at [1136, 307] on input "checkbox" at bounding box center [1137, 312] width 46 height 37
checkbox input "true"
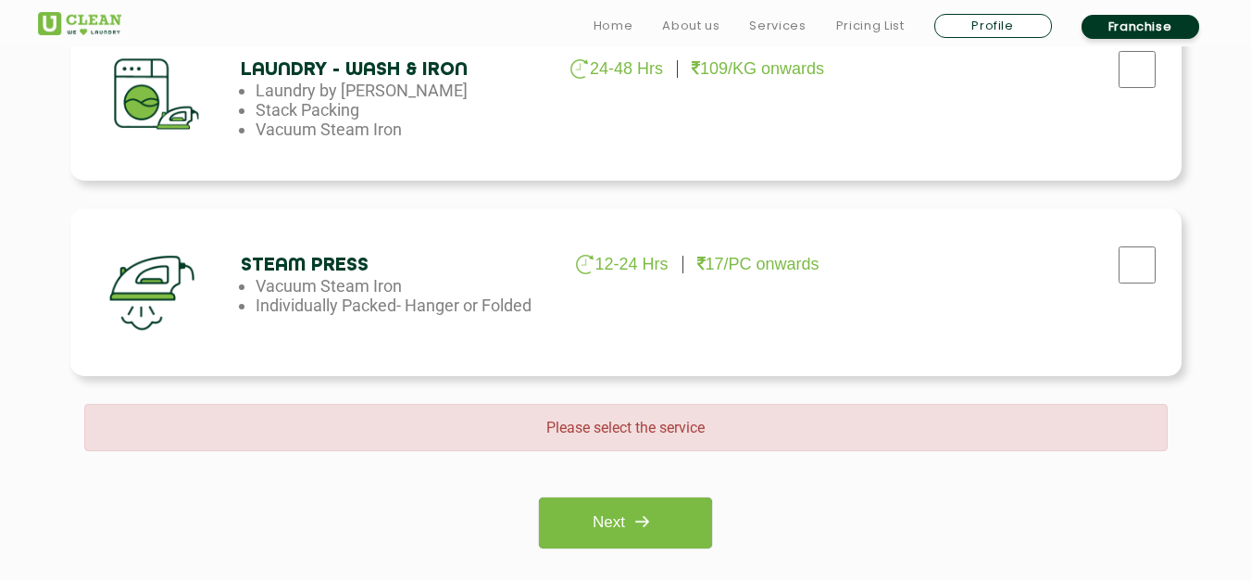
scroll to position [1296, 0]
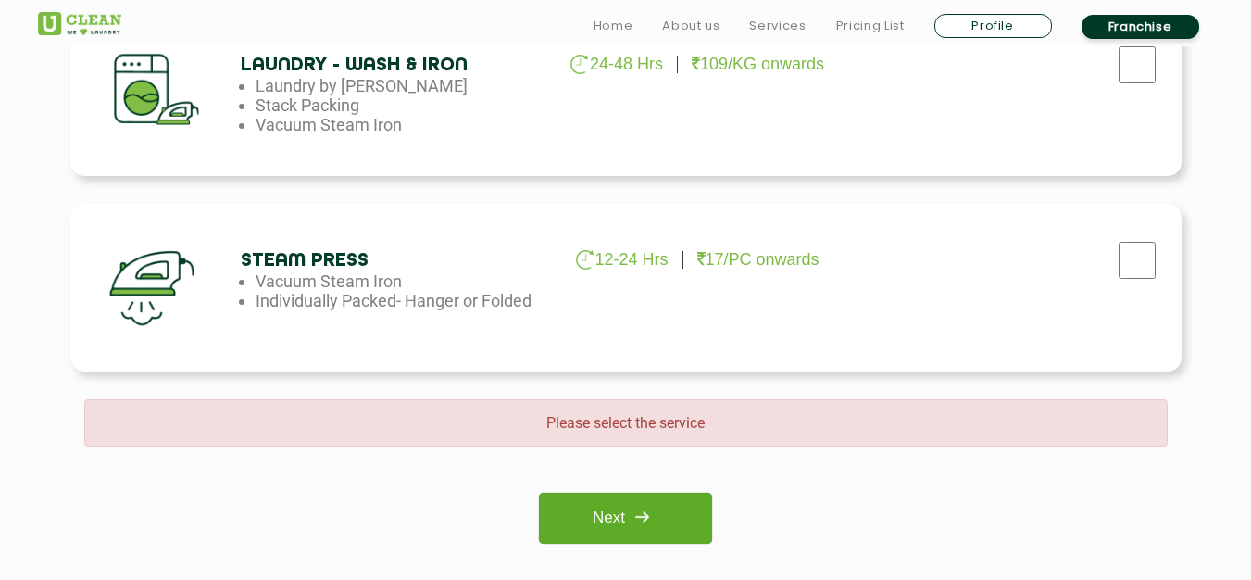
click at [636, 511] on img at bounding box center [641, 516] width 33 height 33
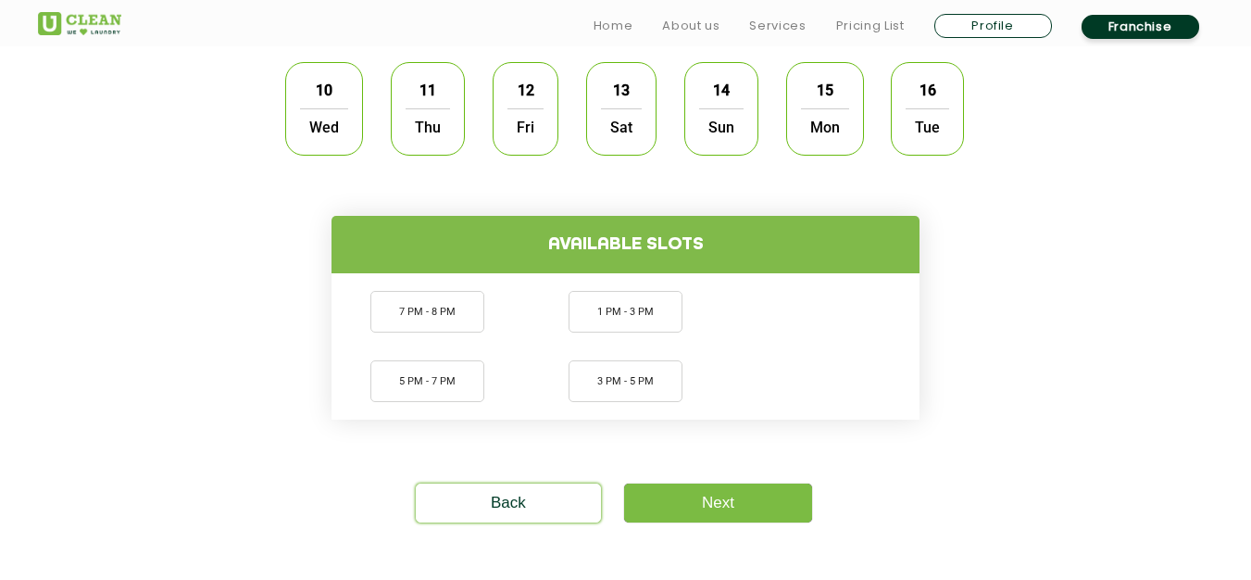
scroll to position [648, 0]
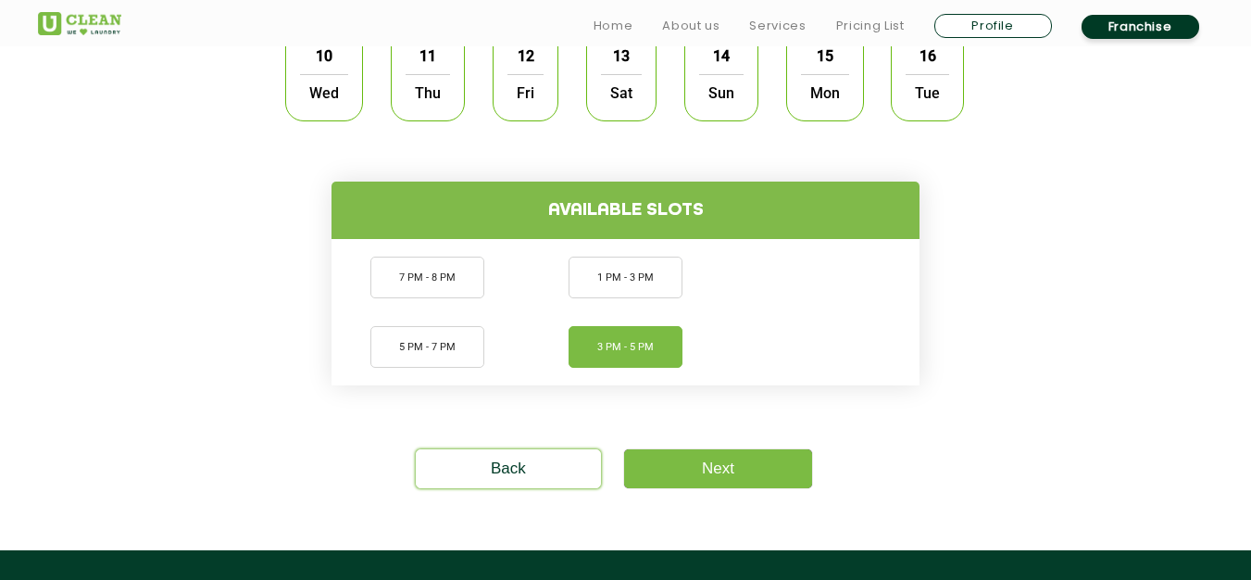
click at [615, 348] on li "3 PM - 5 PM" at bounding box center [626, 347] width 114 height 42
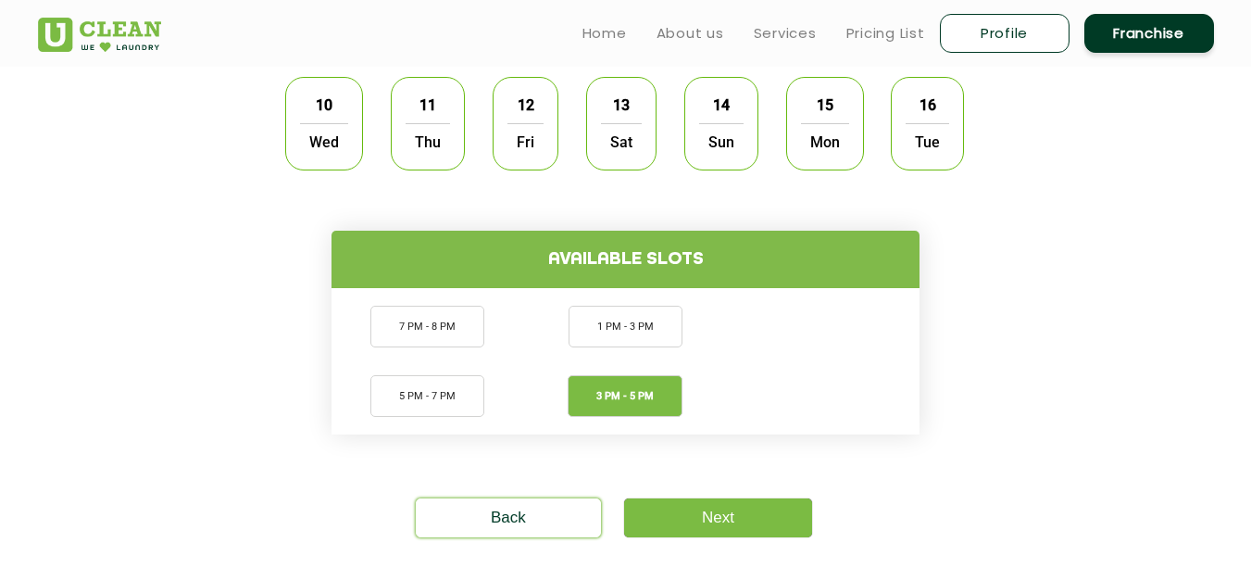
scroll to position [556, 0]
